Goal: Check status: Check status

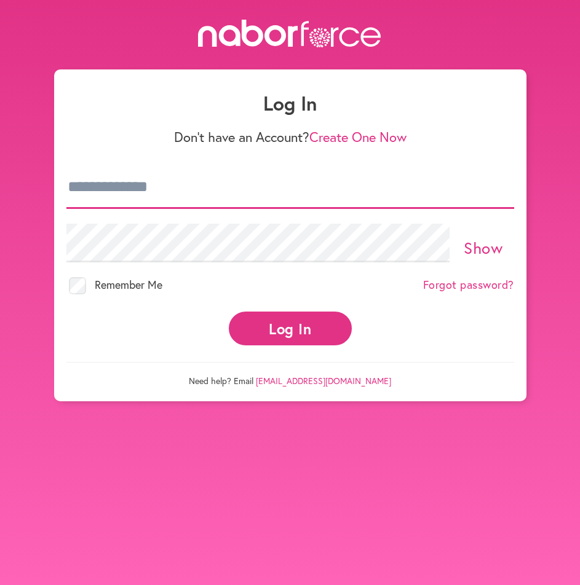
type input "**********"
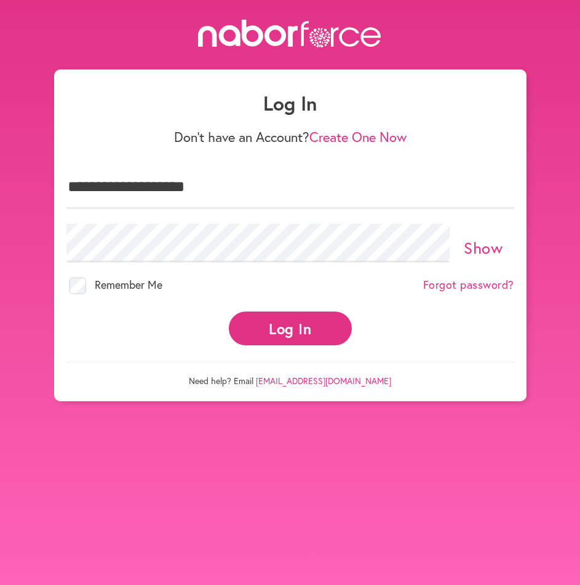
click at [288, 320] on button "Log In" at bounding box center [290, 329] width 123 height 34
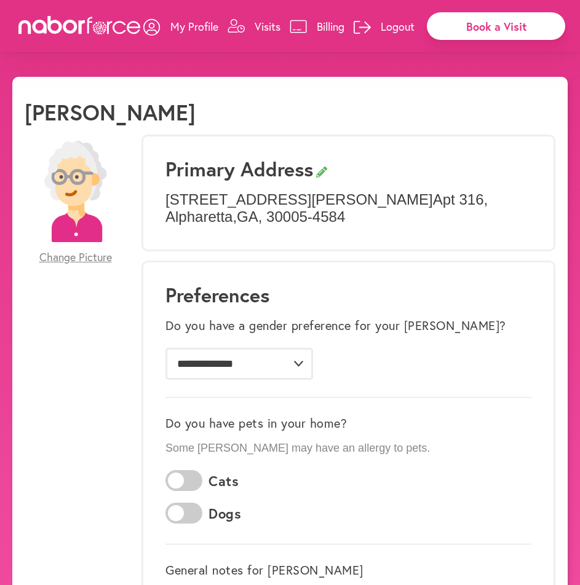
click at [328, 26] on p "Billing" at bounding box center [331, 26] width 28 height 15
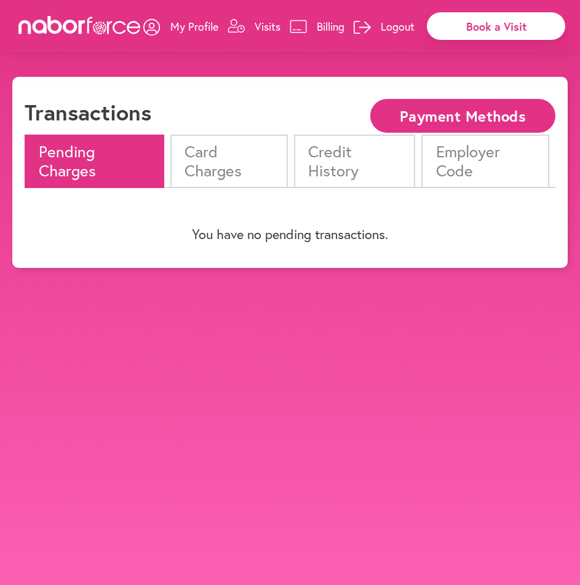
click at [234, 170] on li "Card Charges" at bounding box center [229, 161] width 118 height 53
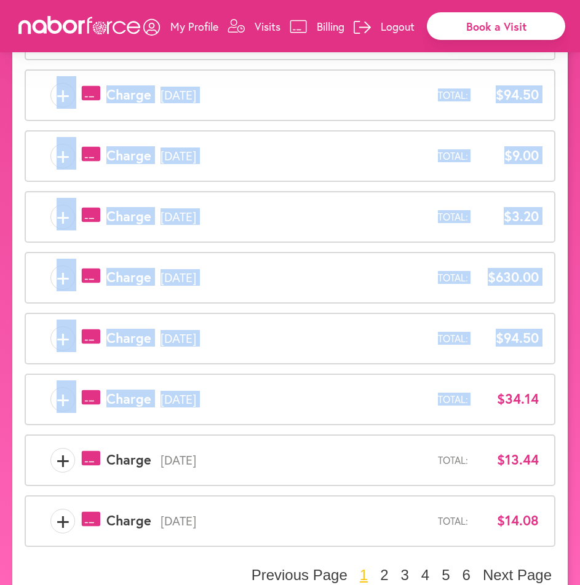
scroll to position [312, 0]
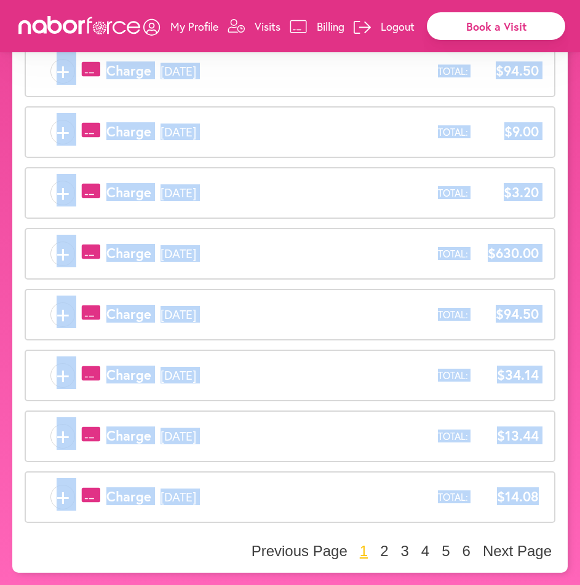
drag, startPoint x: 91, startPoint y: 133, endPoint x: 555, endPoint y: 486, distance: 583.1
click at [555, 486] on div "Transactions Payment Methods Pending Charges Card Charges Credit History Employ…" at bounding box center [289, 169] width 555 height 808
copy div "Charge [DATE] Total: -$139.50 + payments-outline-icon-pink Created with Sketch.…"
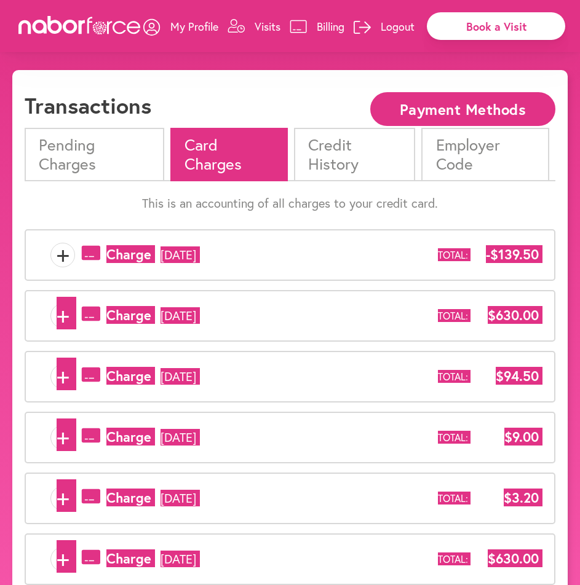
scroll to position [0, 0]
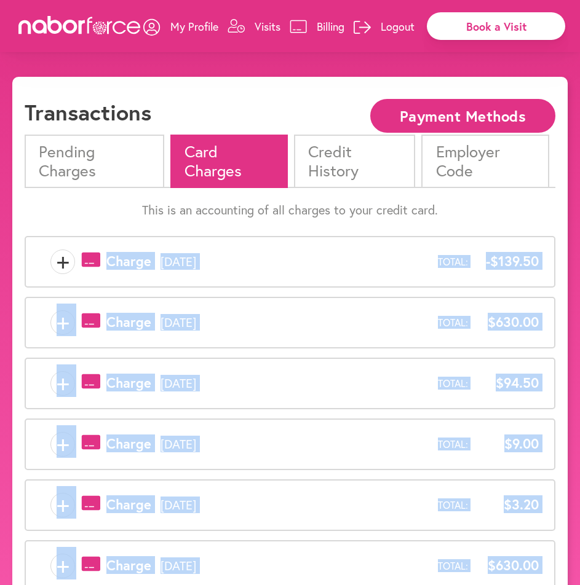
click at [330, 25] on p "Billing" at bounding box center [331, 26] width 28 height 15
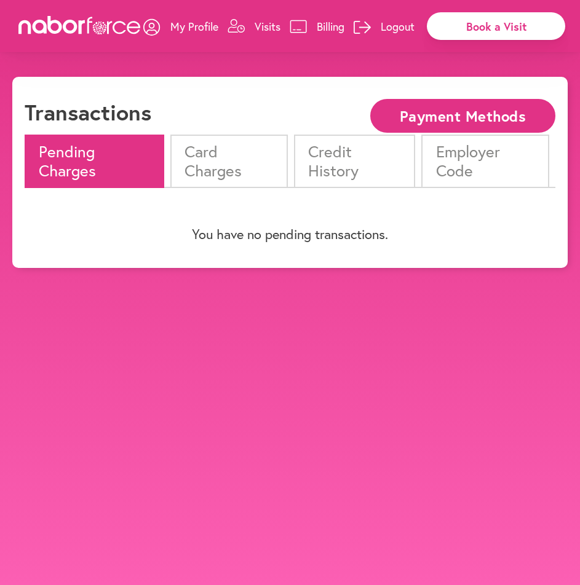
click at [248, 170] on li "Card Charges" at bounding box center [229, 161] width 118 height 53
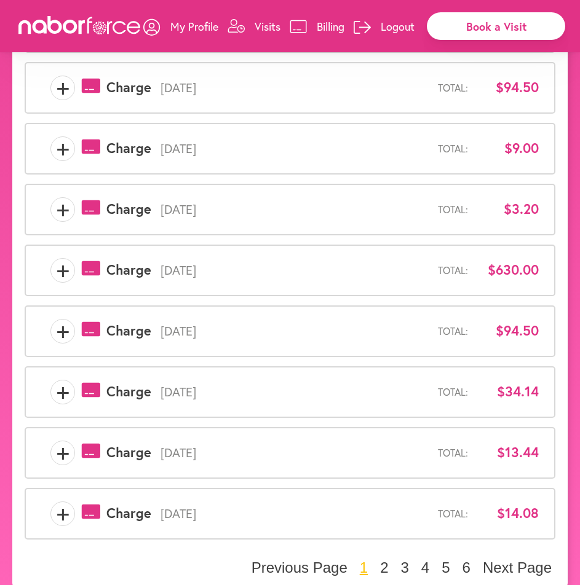
scroll to position [307, 0]
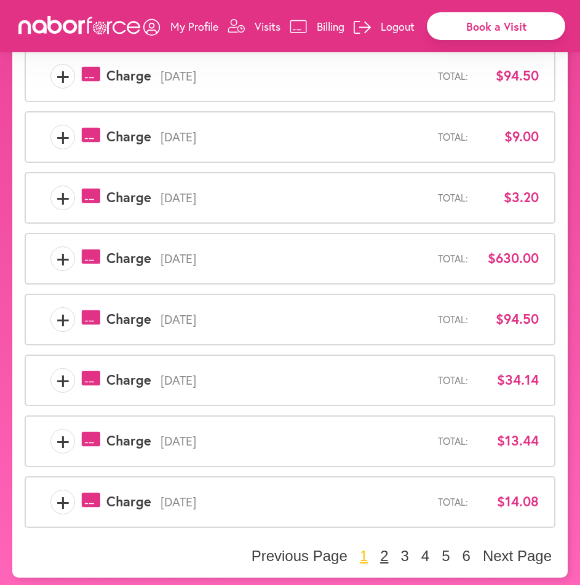
click at [384, 558] on button "2" at bounding box center [383, 556] width 15 height 18
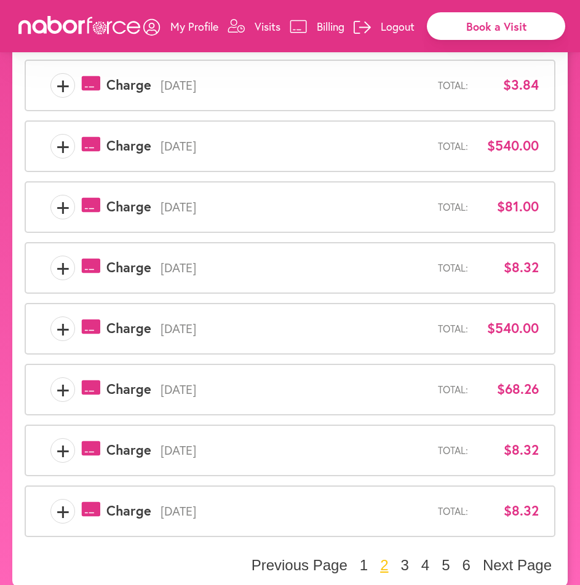
scroll to position [312, 0]
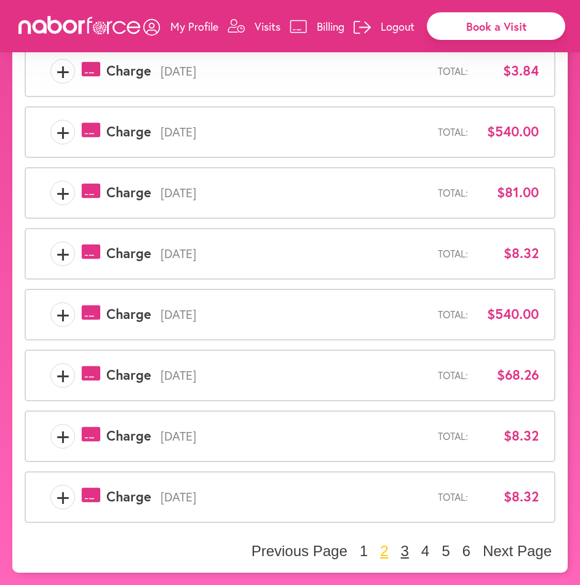
click at [403, 555] on button "3" at bounding box center [404, 551] width 15 height 18
click at [422, 553] on button "4" at bounding box center [424, 551] width 15 height 18
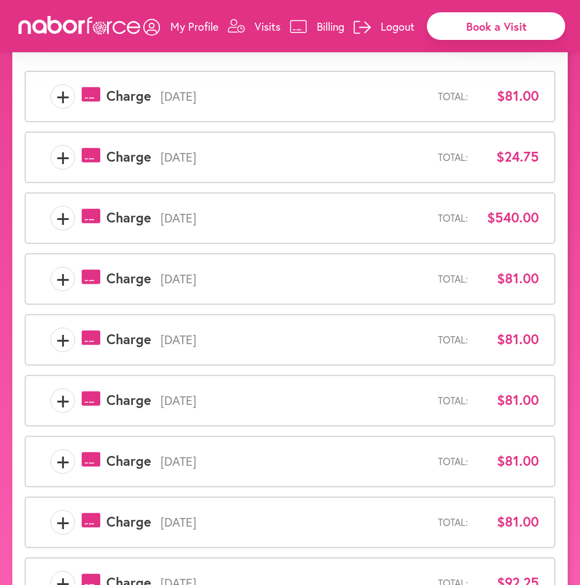
scroll to position [0, 0]
